Goal: Task Accomplishment & Management: Use online tool/utility

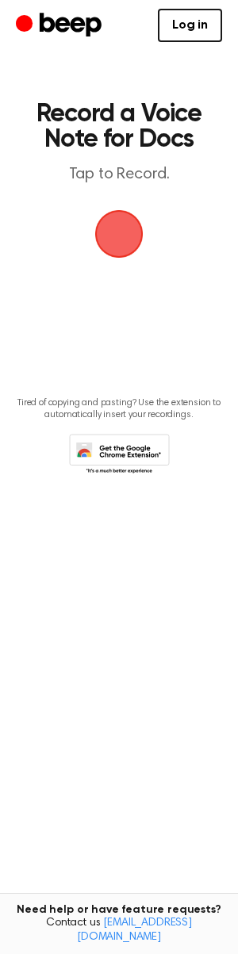
click at [124, 229] on span "button" at bounding box center [118, 233] width 78 height 78
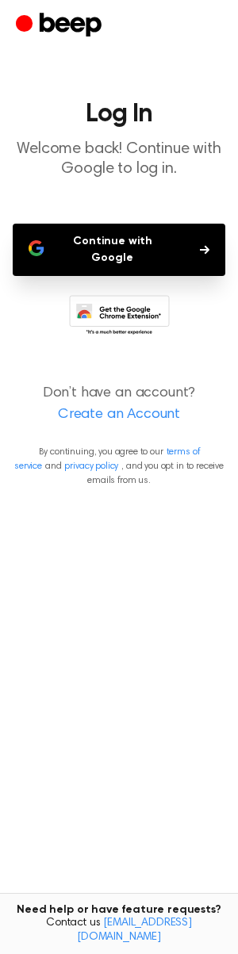
click at [120, 251] on button "Continue with Google" at bounding box center [119, 250] width 212 height 52
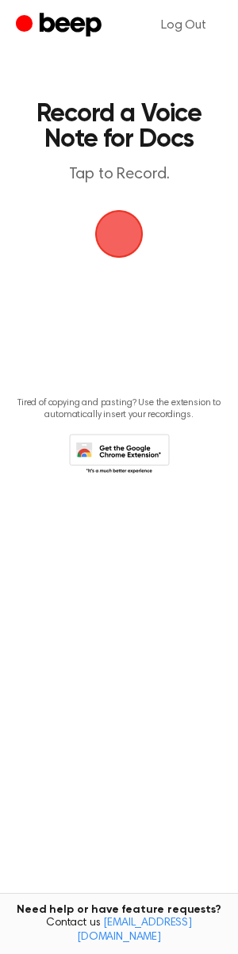
click at [143, 237] on span "button" at bounding box center [118, 233] width 65 height 65
click at [129, 234] on span "button" at bounding box center [119, 234] width 86 height 86
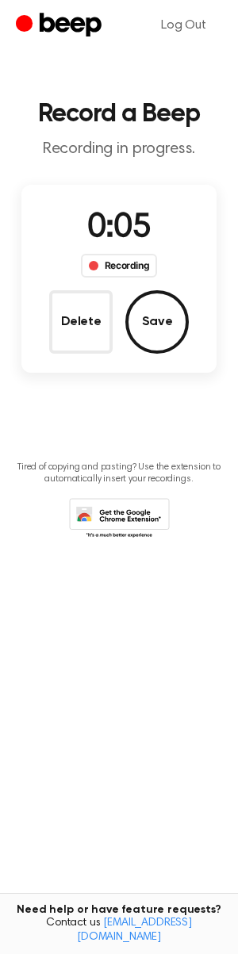
click at [121, 265] on div "Recording" at bounding box center [119, 266] width 77 height 24
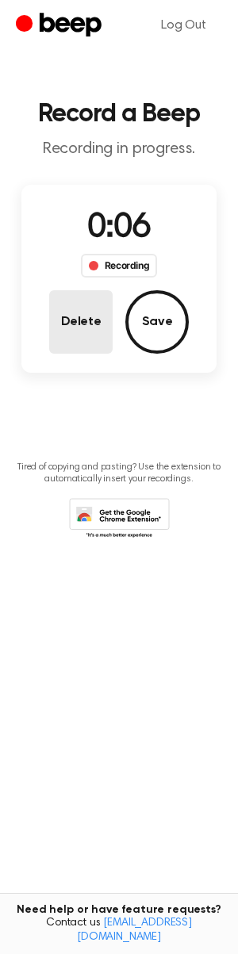
click at [78, 323] on button "Delete" at bounding box center [80, 321] width 63 height 63
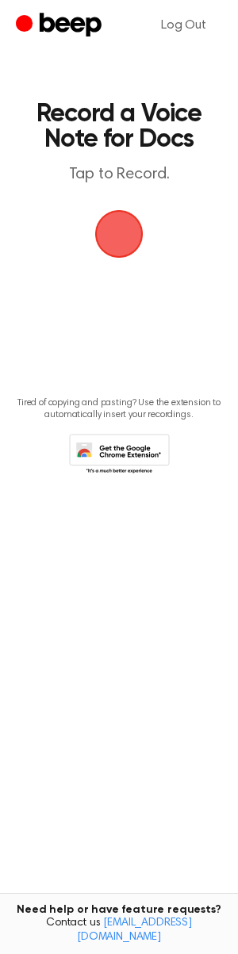
click at [121, 225] on span "button" at bounding box center [118, 233] width 61 height 61
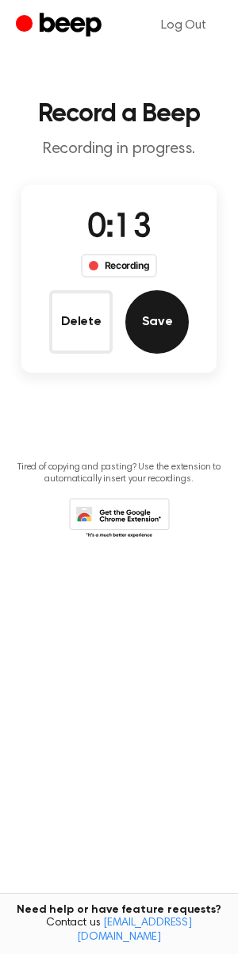
click at [158, 327] on button "Save" at bounding box center [156, 321] width 63 height 63
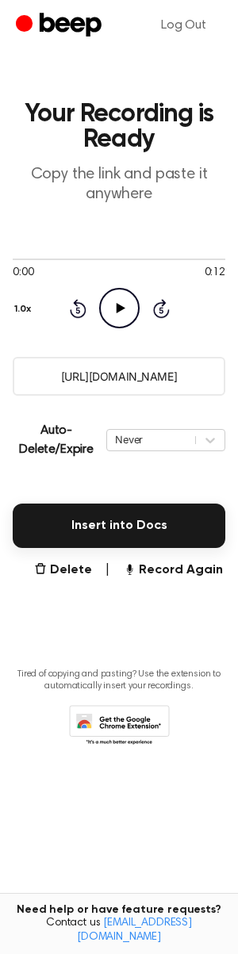
click at [123, 296] on icon "Play Audio" at bounding box center [119, 308] width 40 height 40
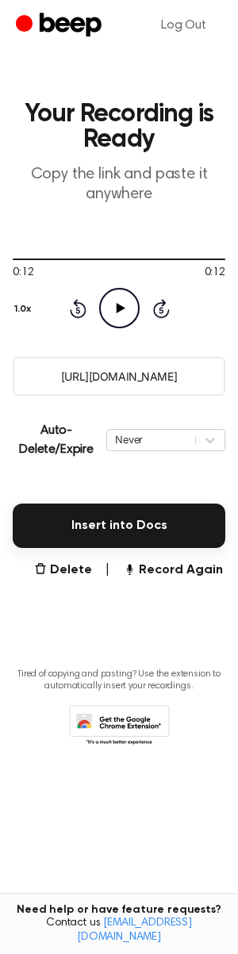
click at [119, 303] on icon "Play Audio" at bounding box center [119, 308] width 40 height 40
